Goal: Information Seeking & Learning: Learn about a topic

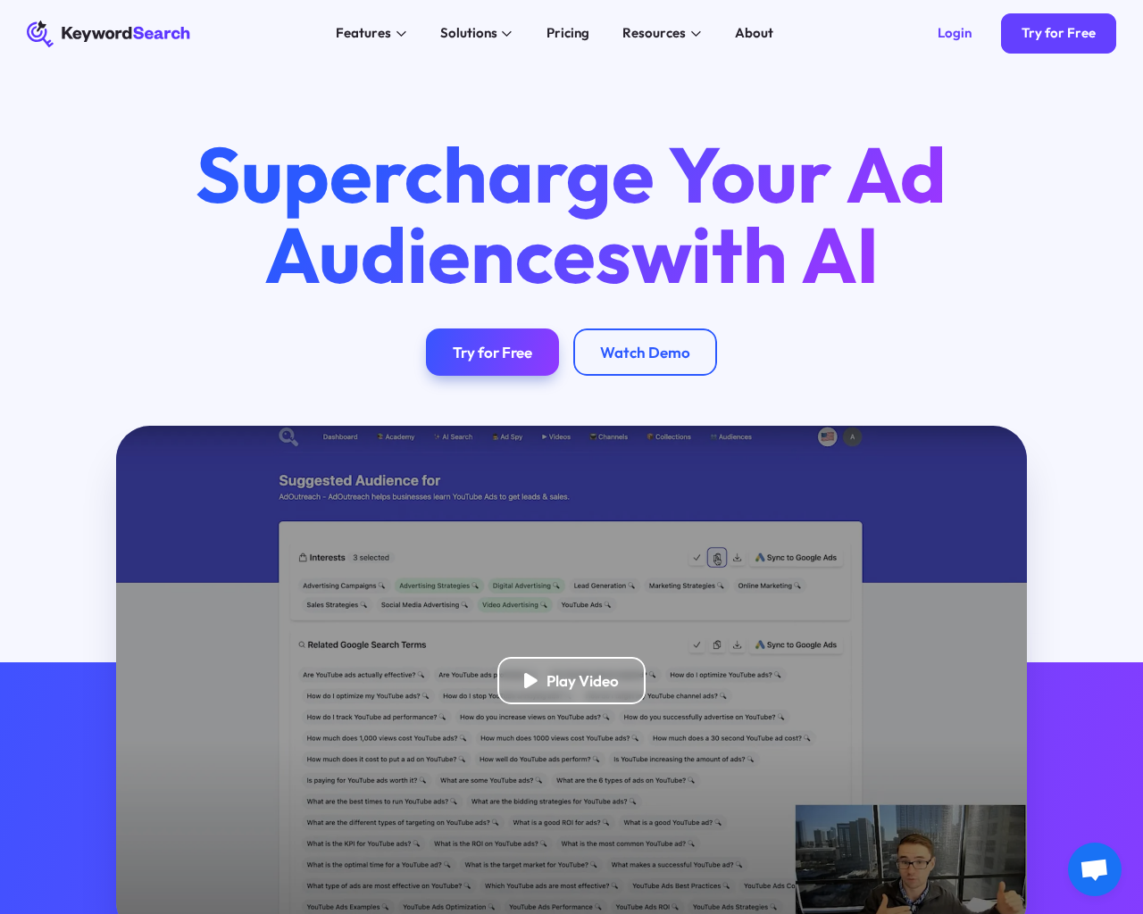
click at [77, 913] on html "KeywordSearch Features AI Audience Builder Supercharge your Google and YouTube …" at bounding box center [571, 457] width 1143 height 914
click at [202, 913] on html "KeywordSearch Features AI Audience Builder Supercharge your Google and YouTube …" at bounding box center [571, 457] width 1143 height 914
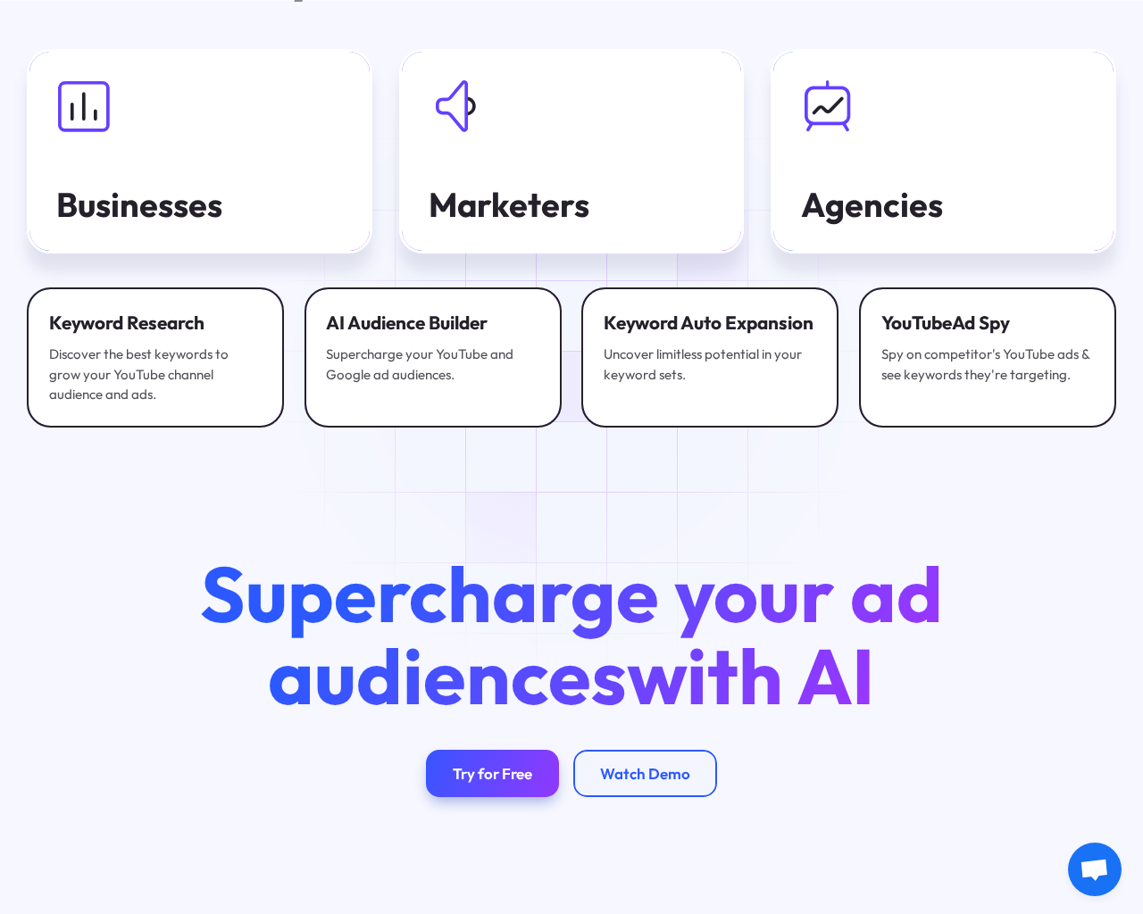
scroll to position [5699, 0]
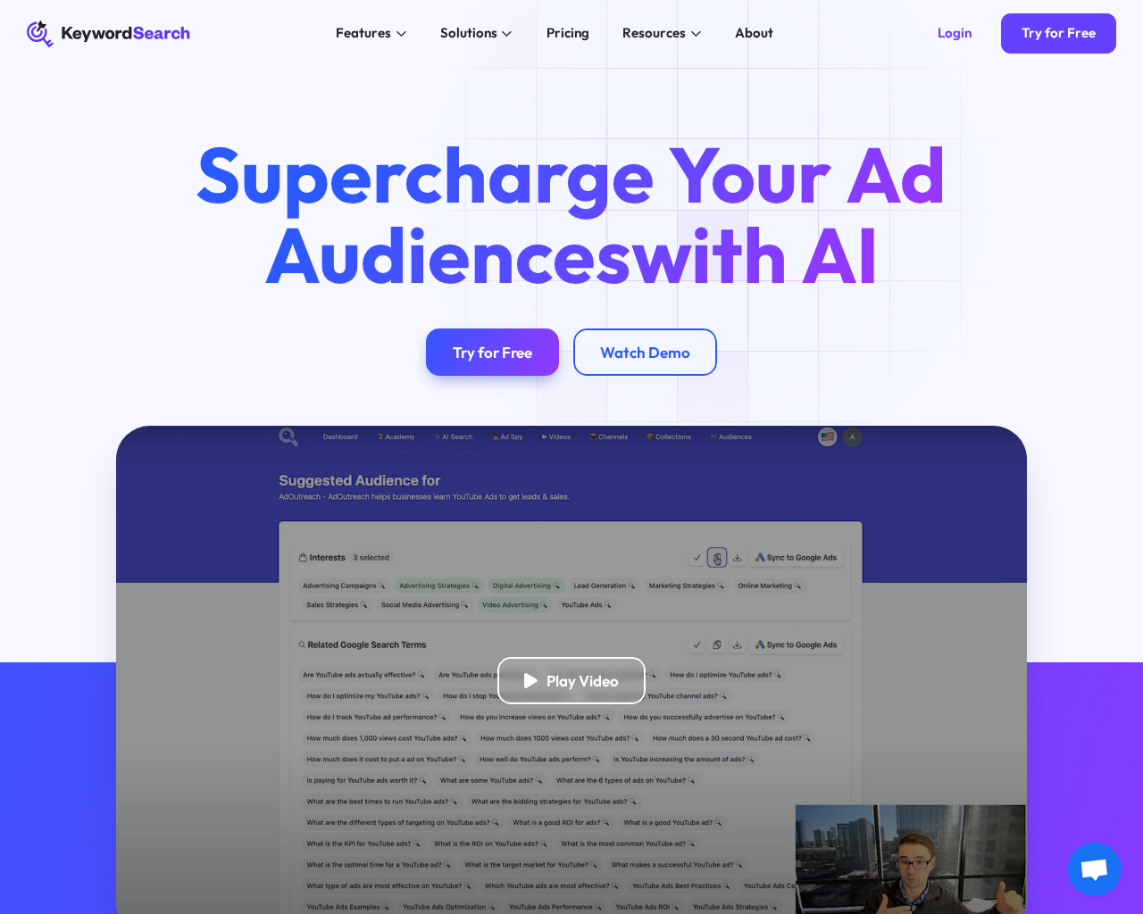
click at [166, 913] on html "KeywordSearch Features AI Audience Builder Supercharge your Google and YouTube …" at bounding box center [571, 457] width 1143 height 914
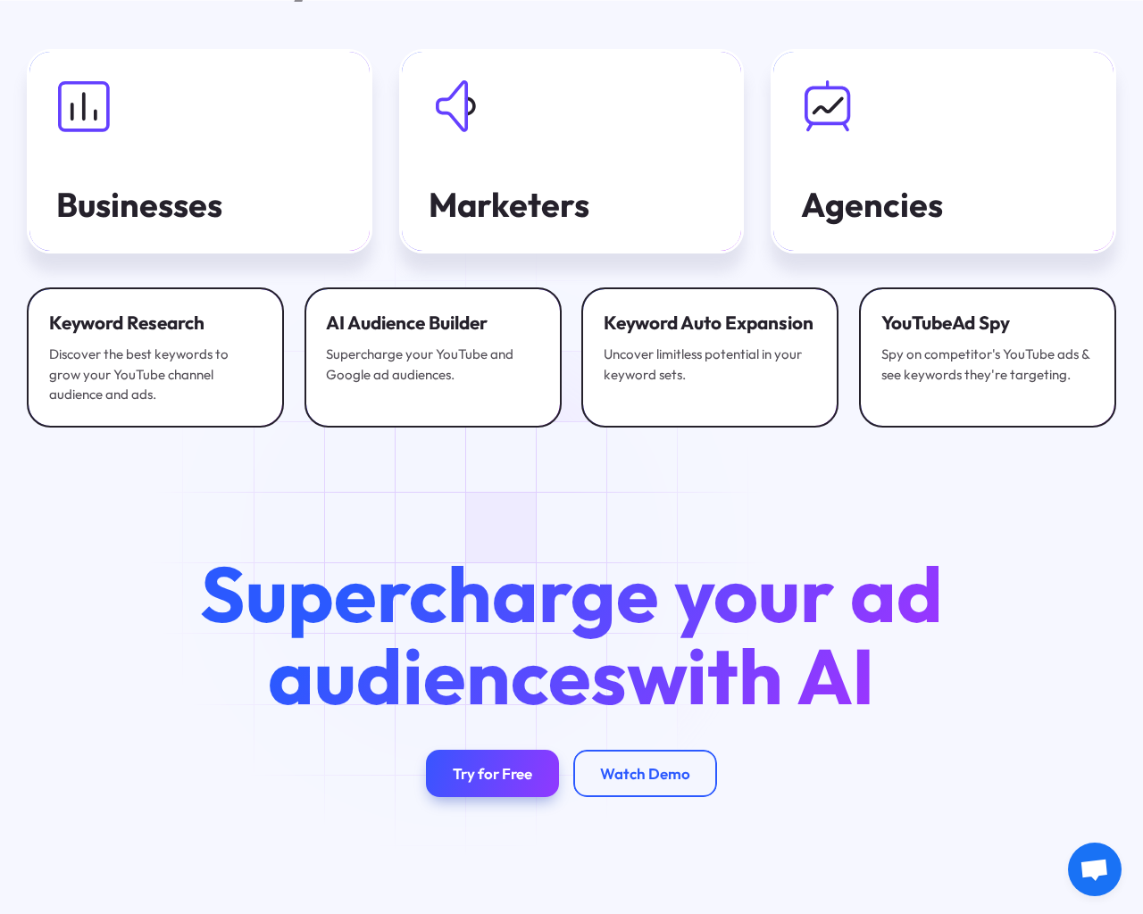
scroll to position [5699, 0]
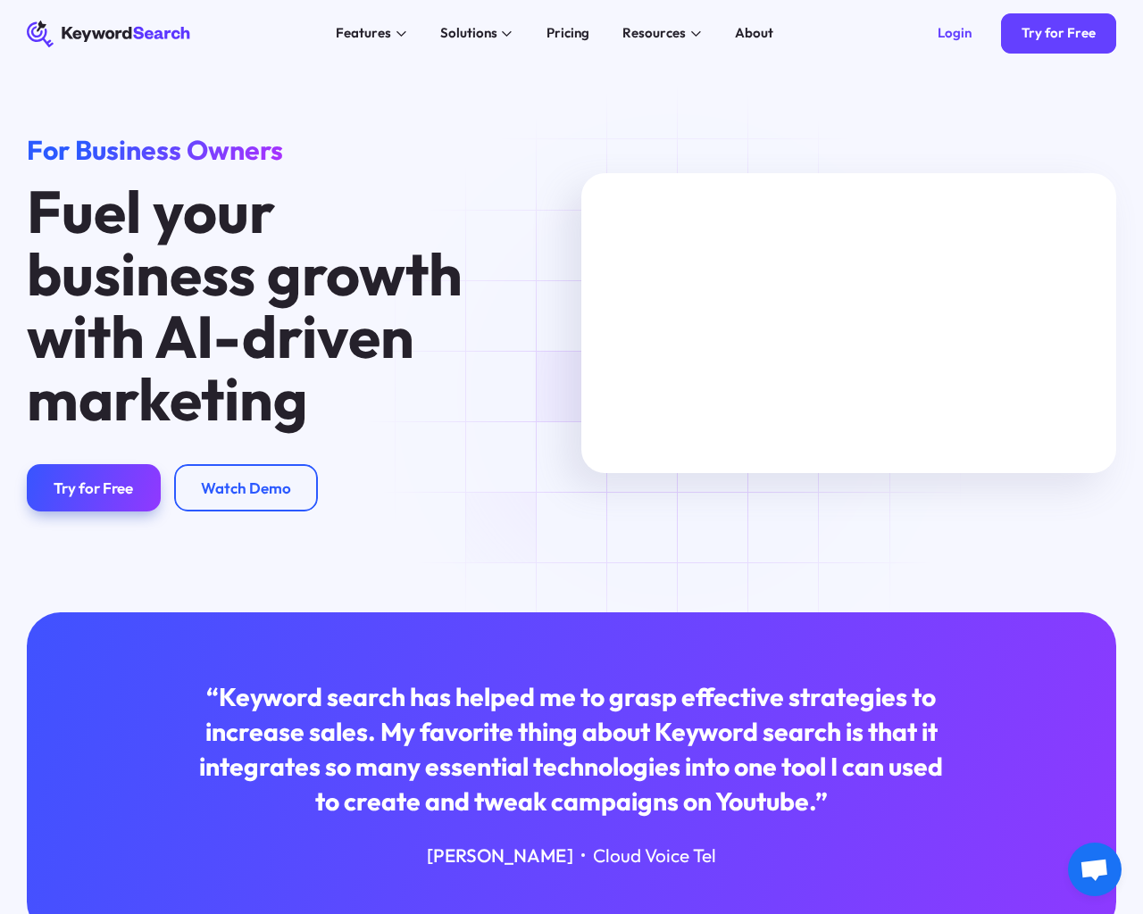
click at [85, 913] on html "KeywordSearch Features AI Audience Builder Supercharge your Google and YouTube …" at bounding box center [571, 457] width 1143 height 914
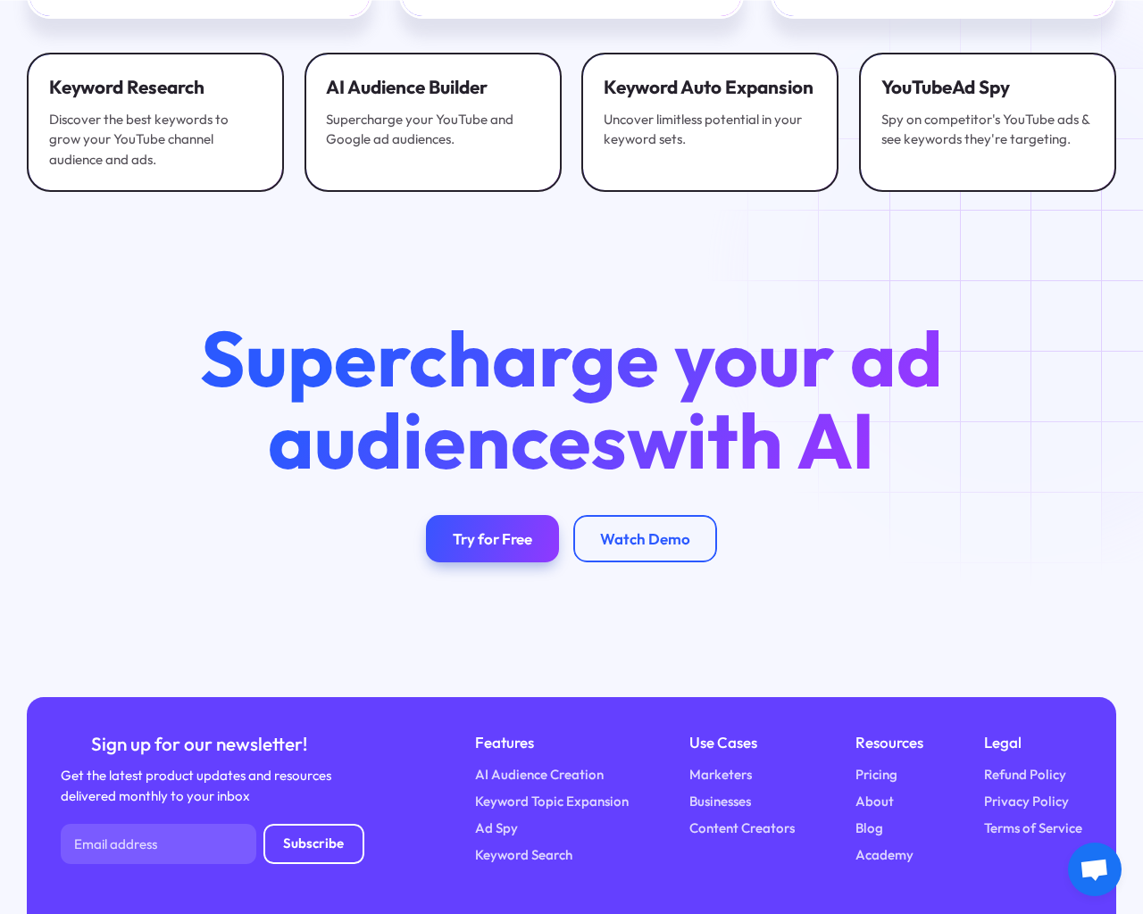
scroll to position [3680, 0]
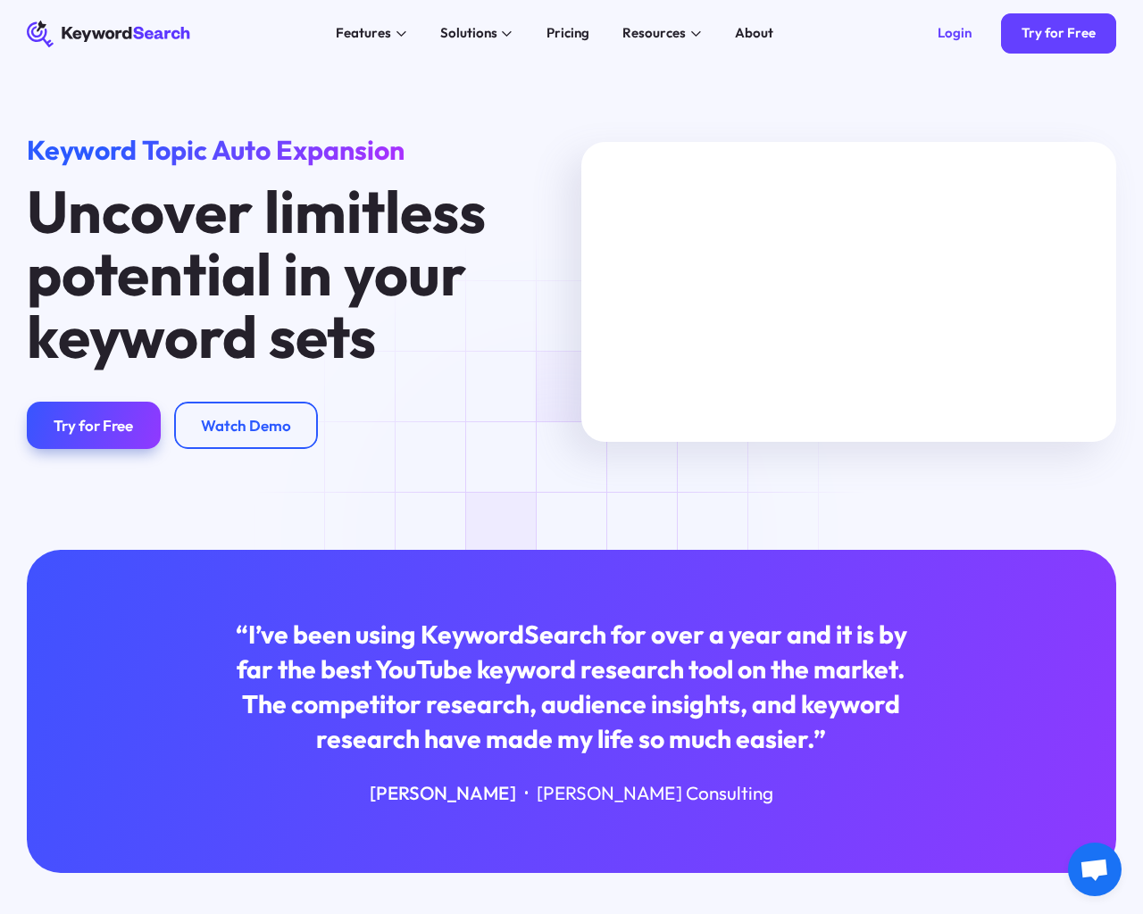
click at [102, 913] on html "KeywordSearch Features AI Audience Builder Supercharge your Google and YouTube …" at bounding box center [571, 457] width 1143 height 914
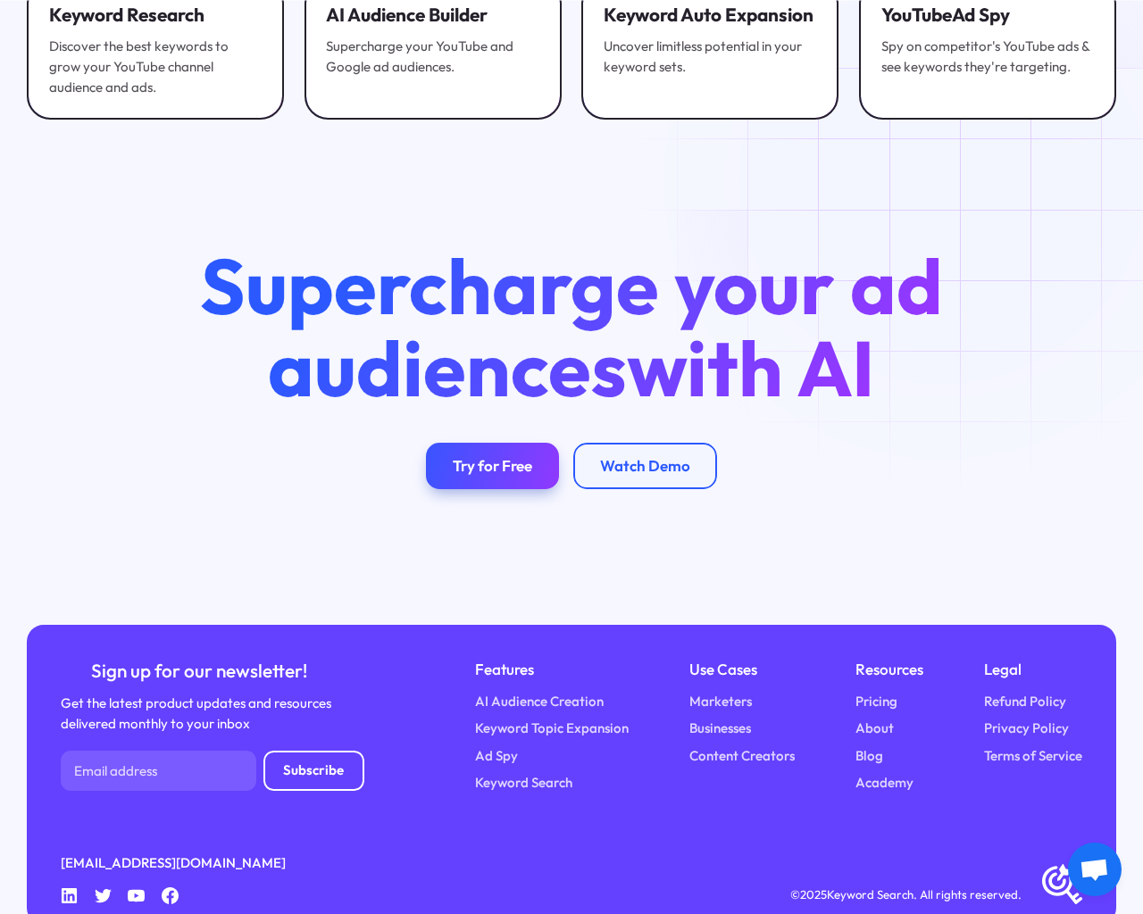
scroll to position [3609, 0]
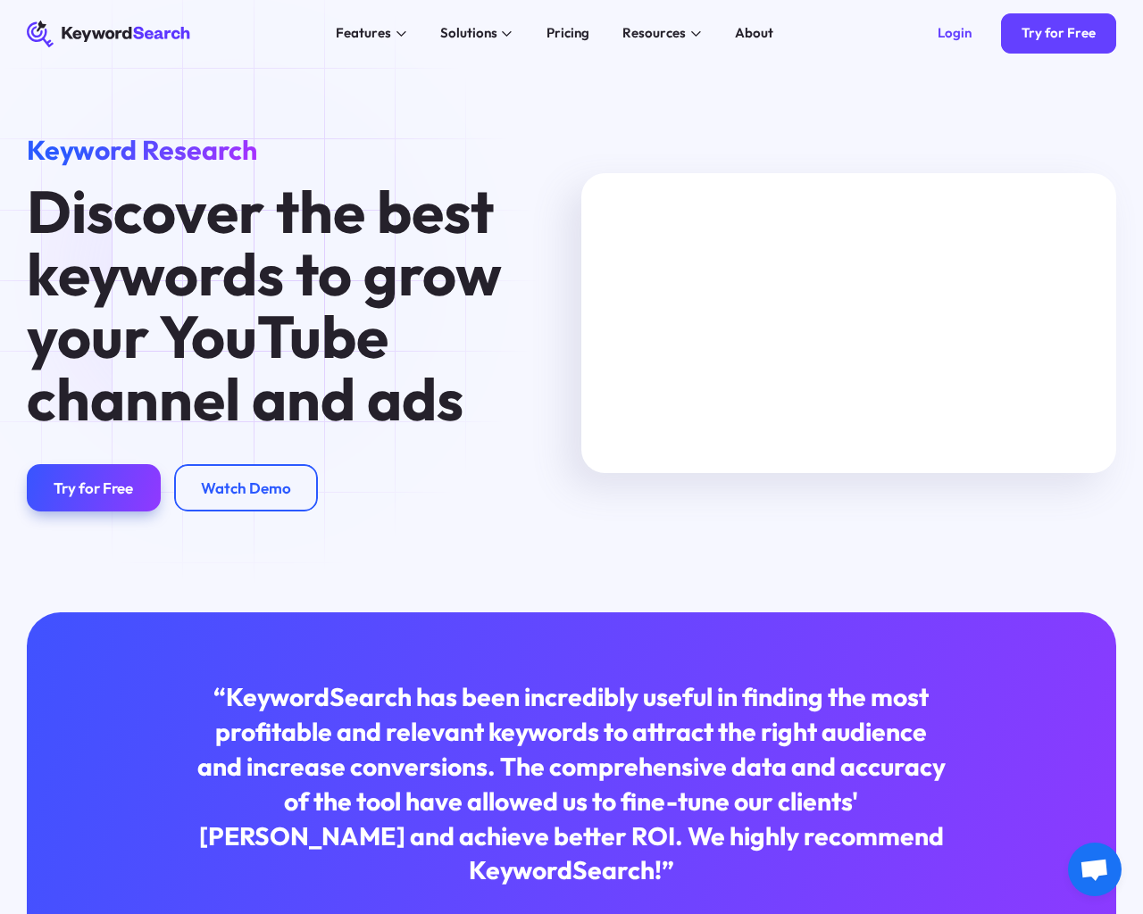
click at [176, 913] on html "KeywordSearch Features AI Audience Builder Supercharge your Google and YouTube …" at bounding box center [571, 457] width 1143 height 914
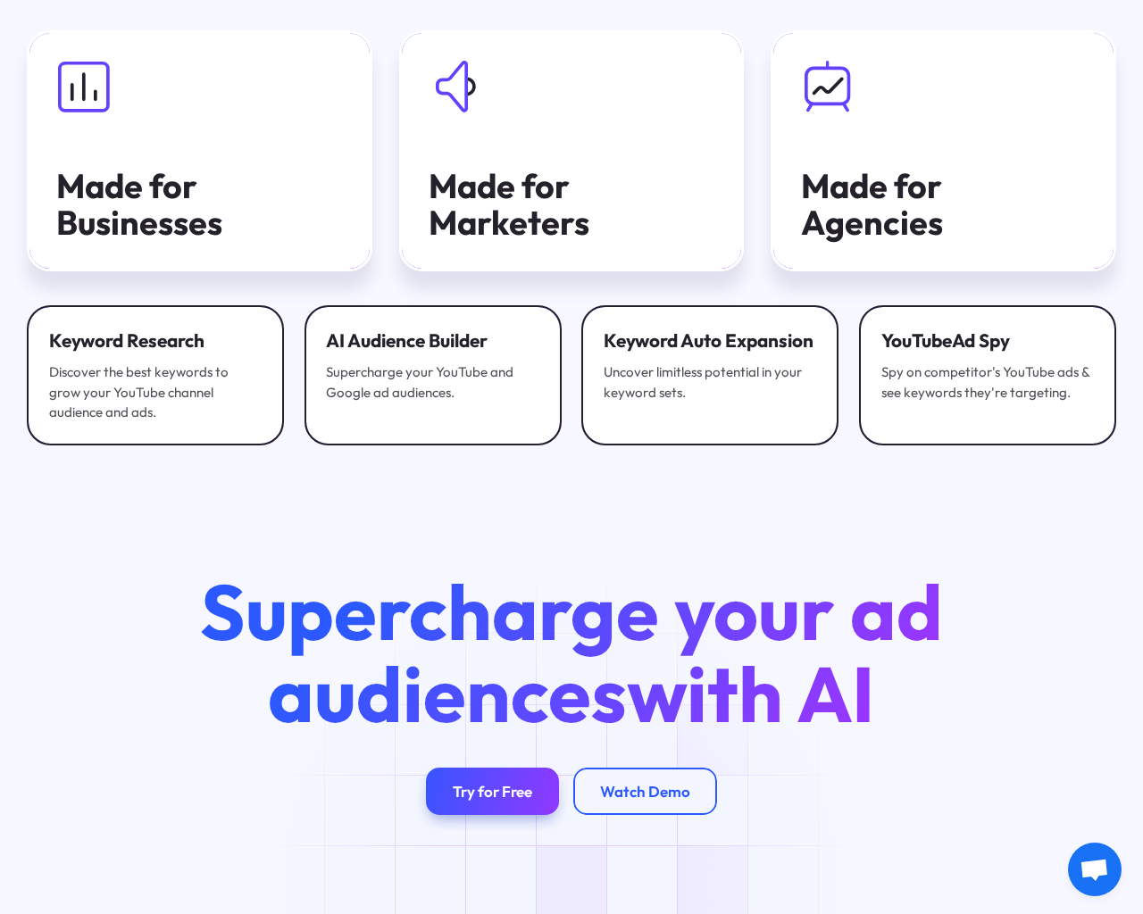
scroll to position [5185, 0]
